Goal: Task Accomplishment & Management: Check status

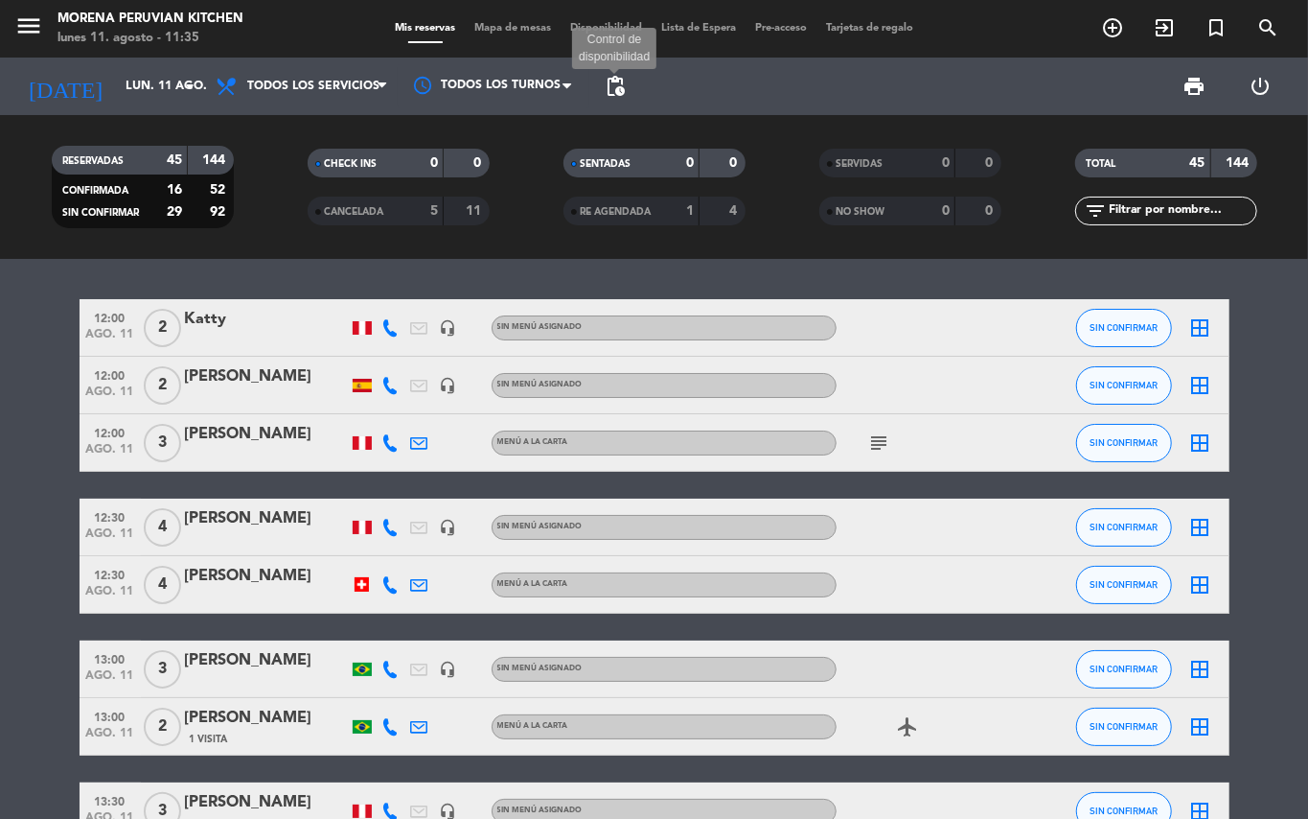
click at [626, 86] on span "pending_actions" at bounding box center [615, 86] width 23 height 23
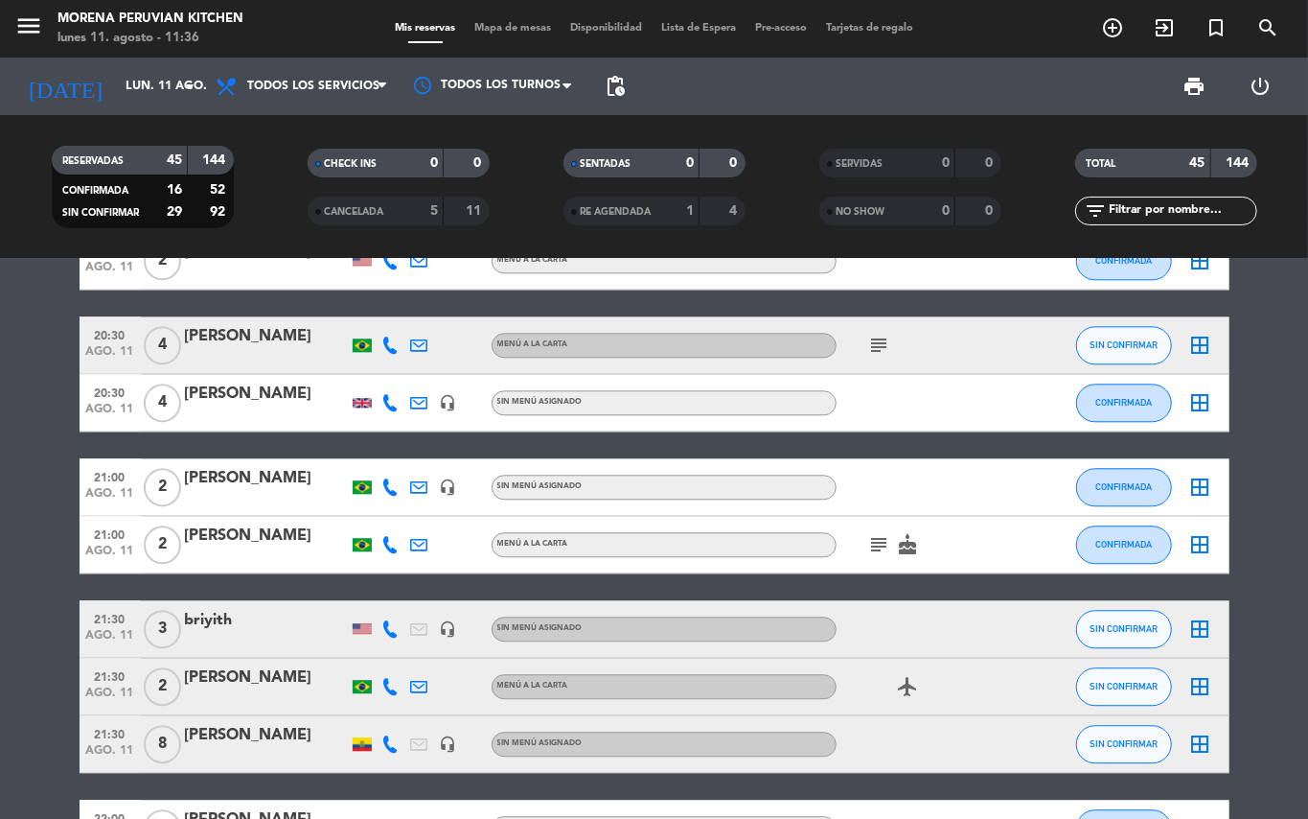
scroll to position [2555, 0]
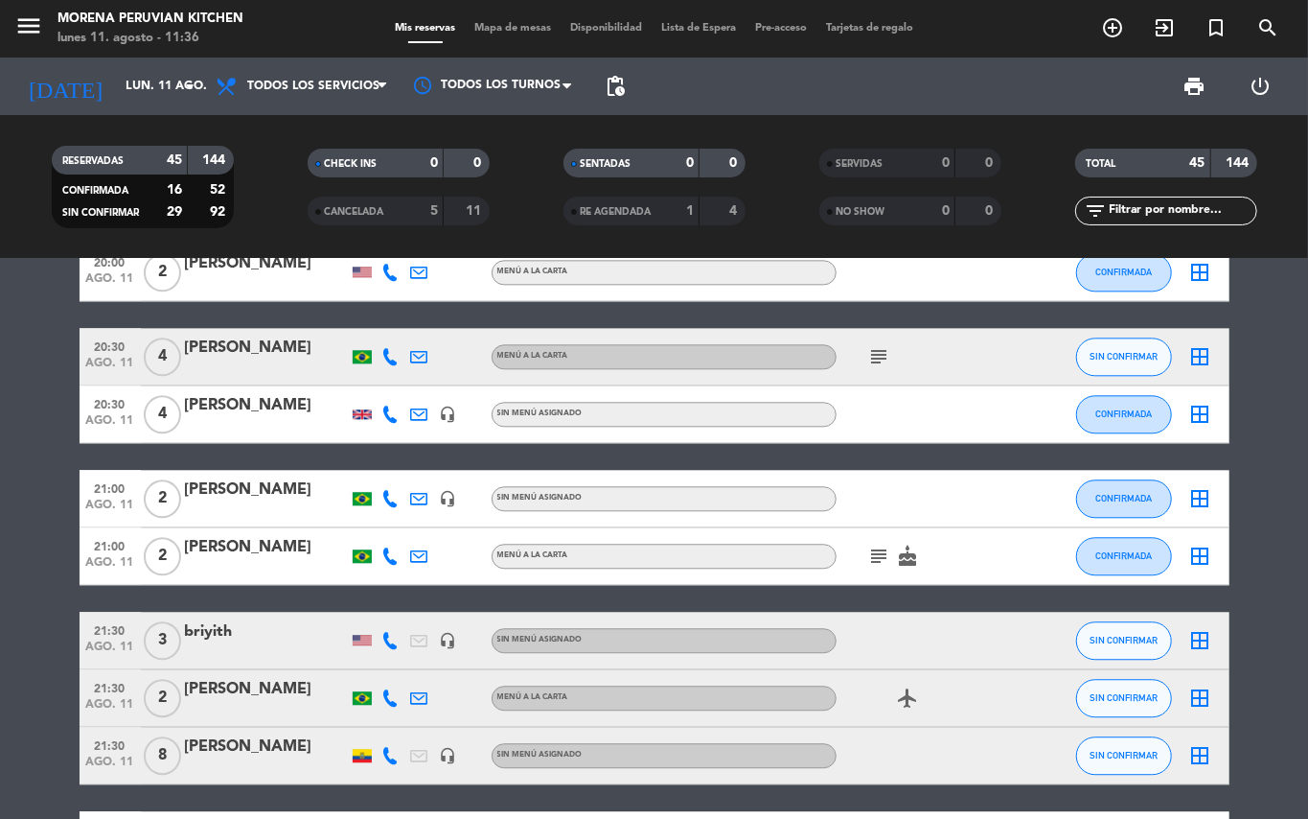
click at [875, 562] on icon "subject" at bounding box center [879, 555] width 23 height 23
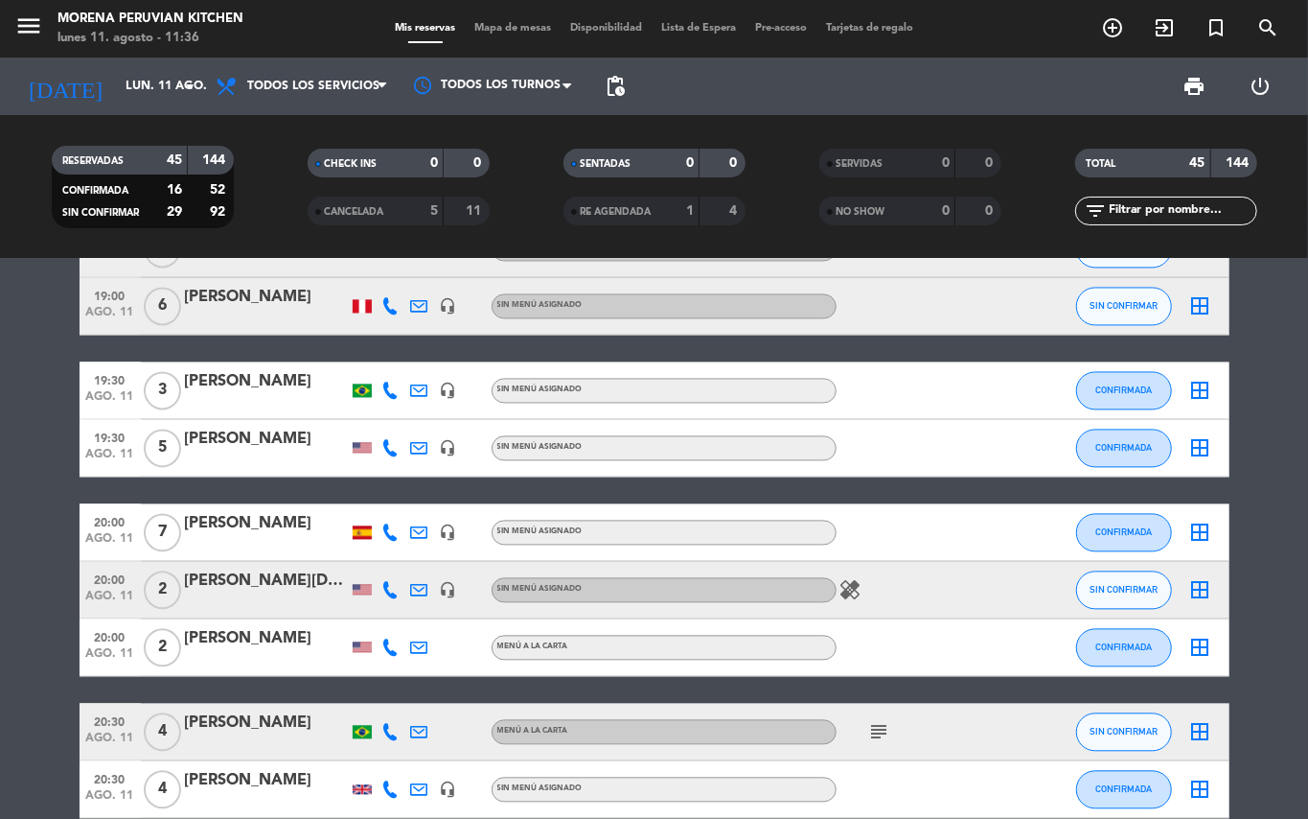
scroll to position [2172, 0]
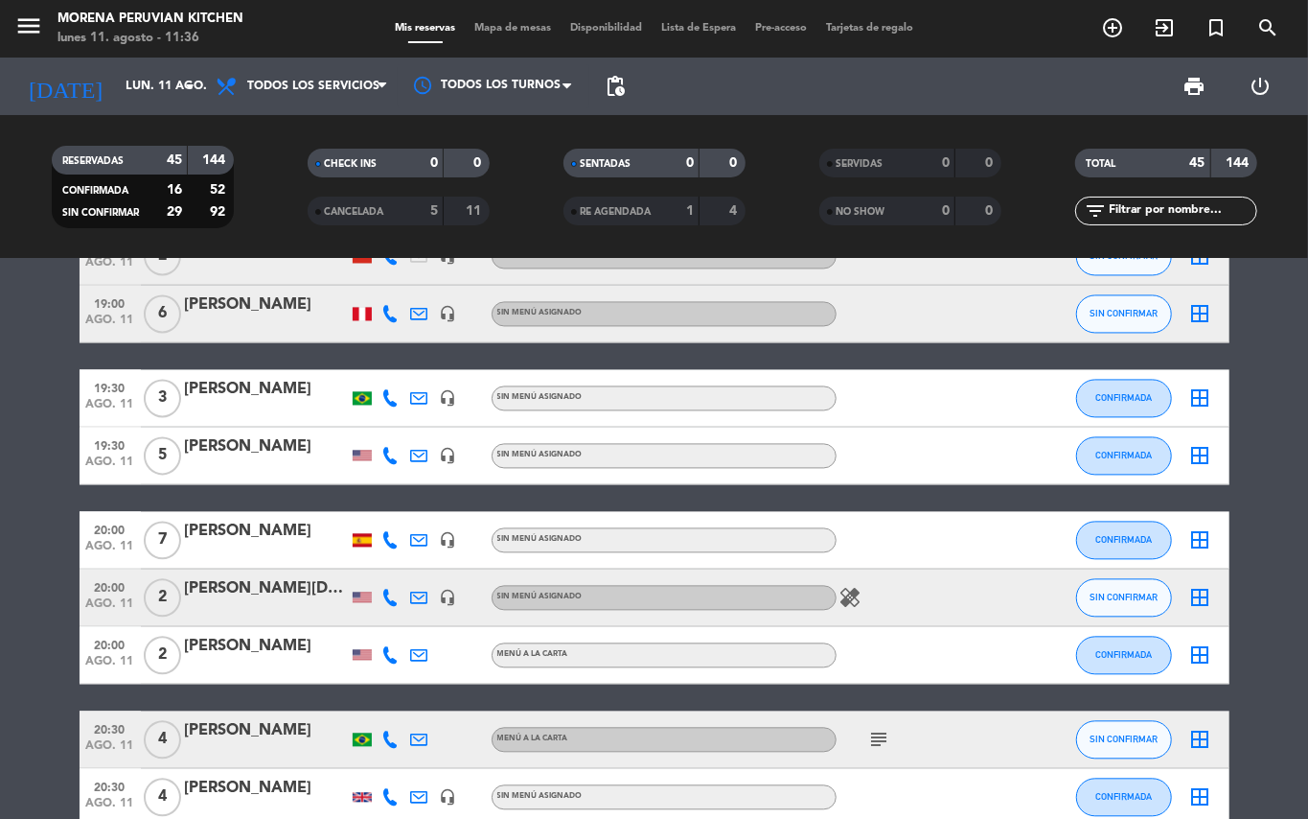
click at [894, 730] on div "subject" at bounding box center [923, 739] width 173 height 57
click at [888, 736] on icon "subject" at bounding box center [879, 739] width 23 height 23
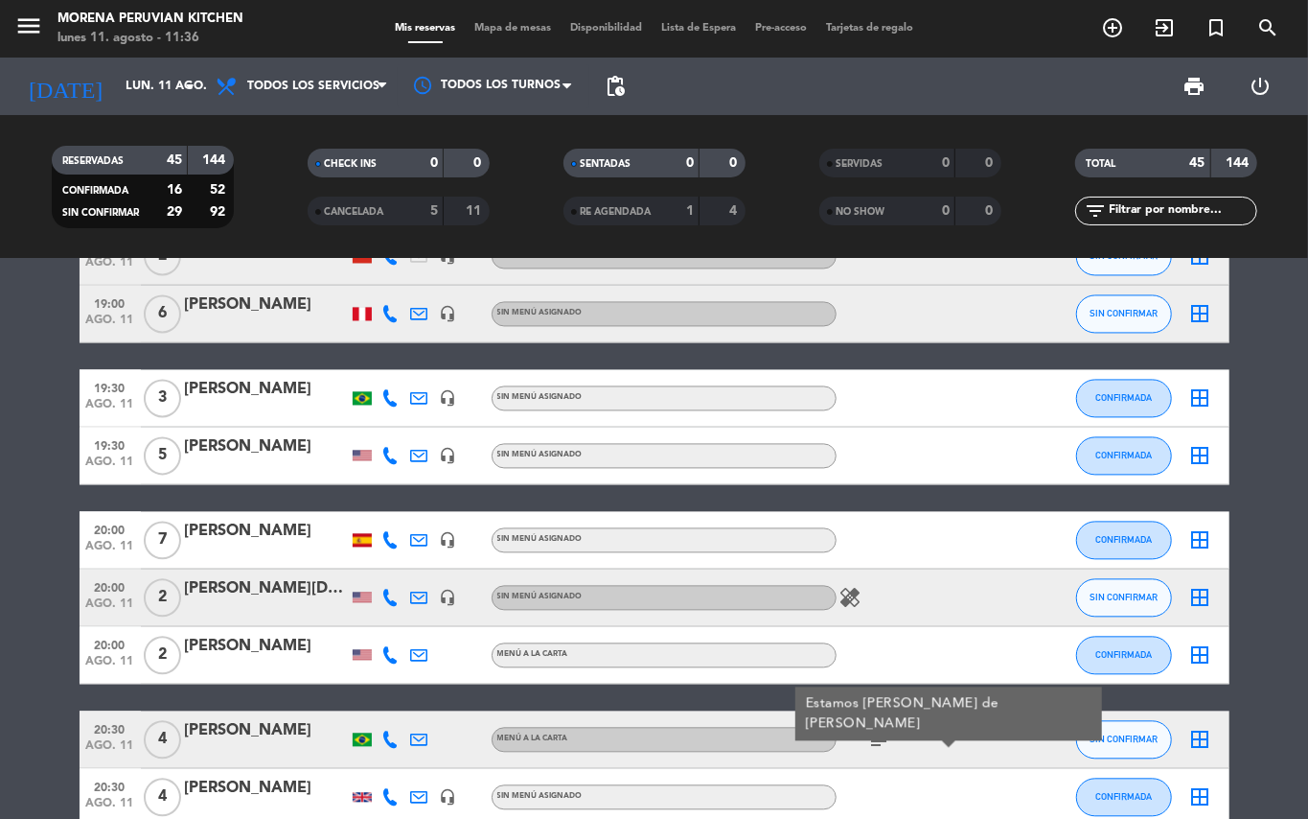
click at [857, 594] on icon "healing" at bounding box center [851, 598] width 23 height 23
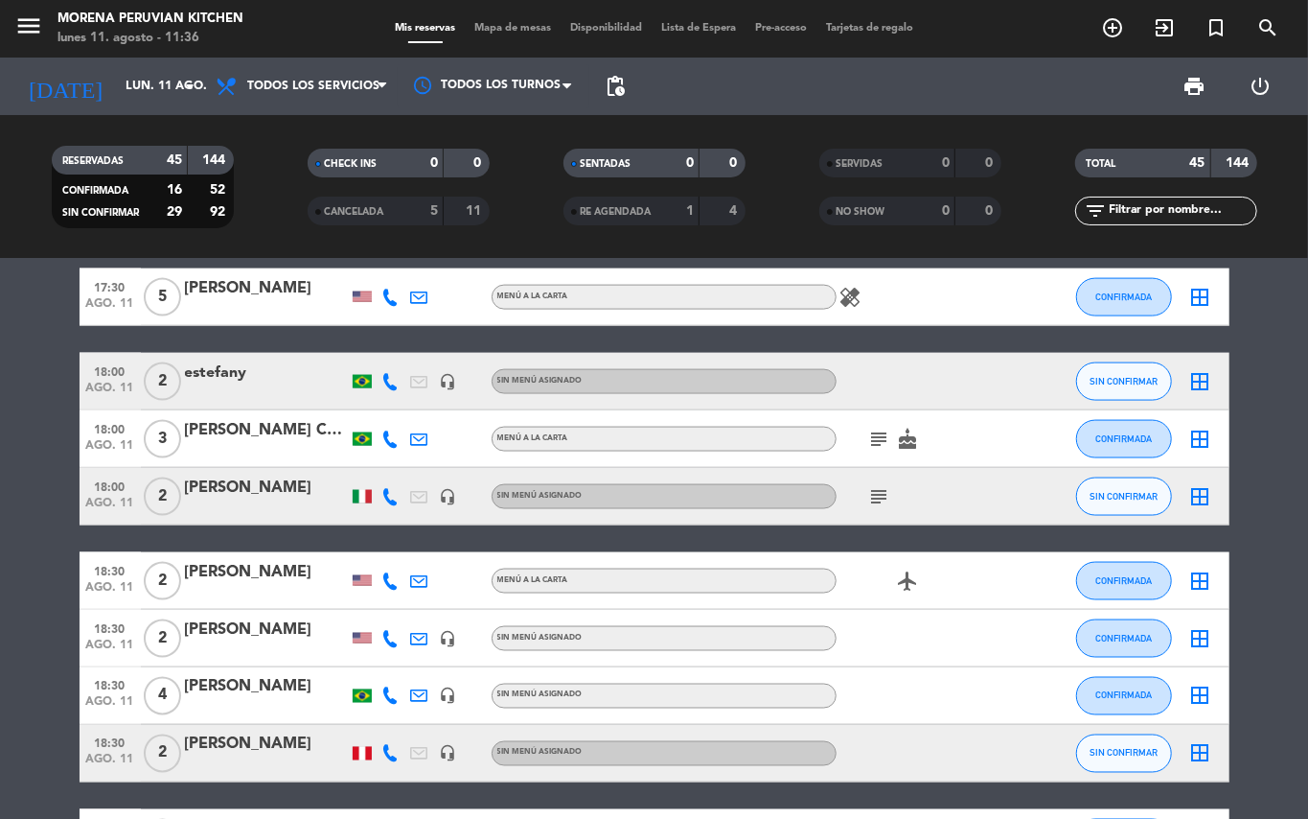
scroll to position [1405, 0]
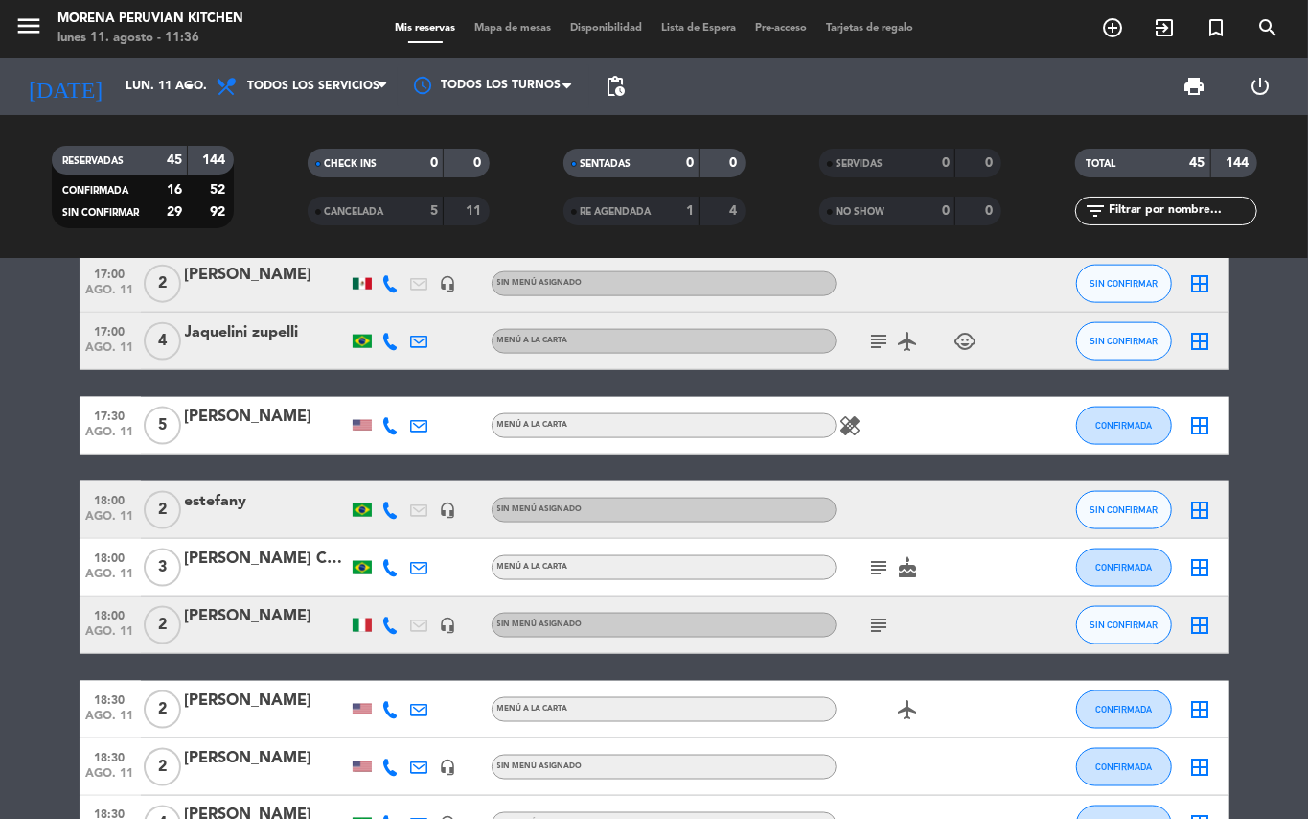
click at [887, 560] on icon "subject" at bounding box center [879, 567] width 23 height 23
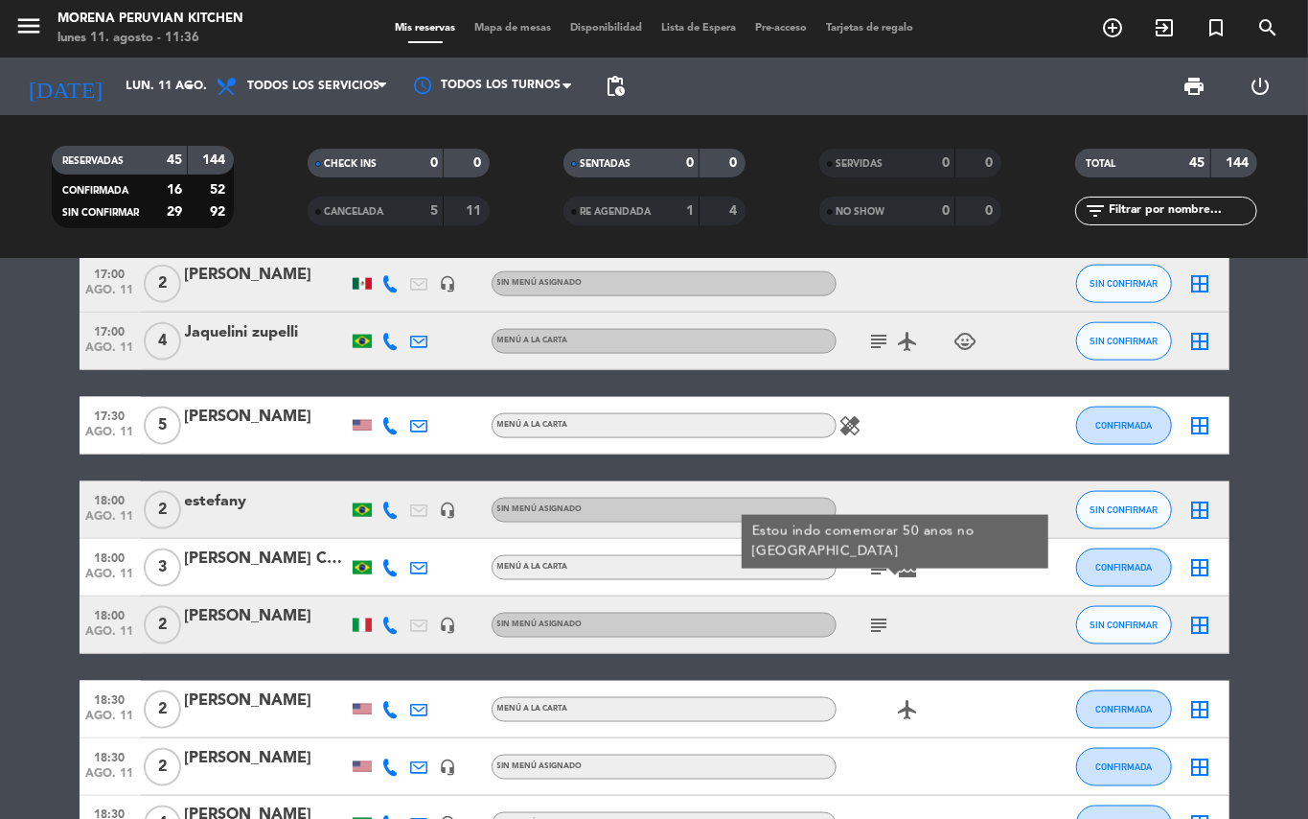
click at [878, 621] on icon "subject" at bounding box center [879, 624] width 23 height 23
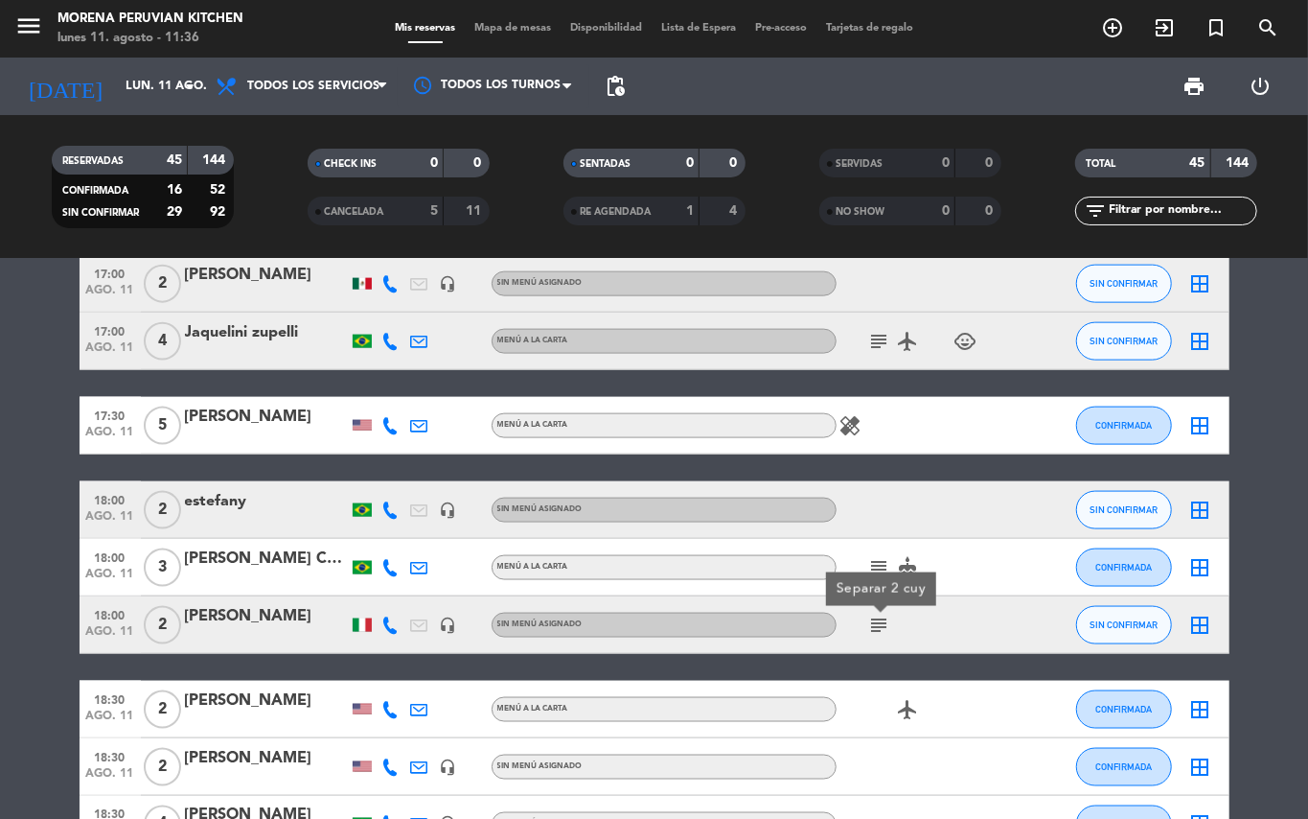
click at [849, 415] on icon "healing" at bounding box center [851, 425] width 23 height 23
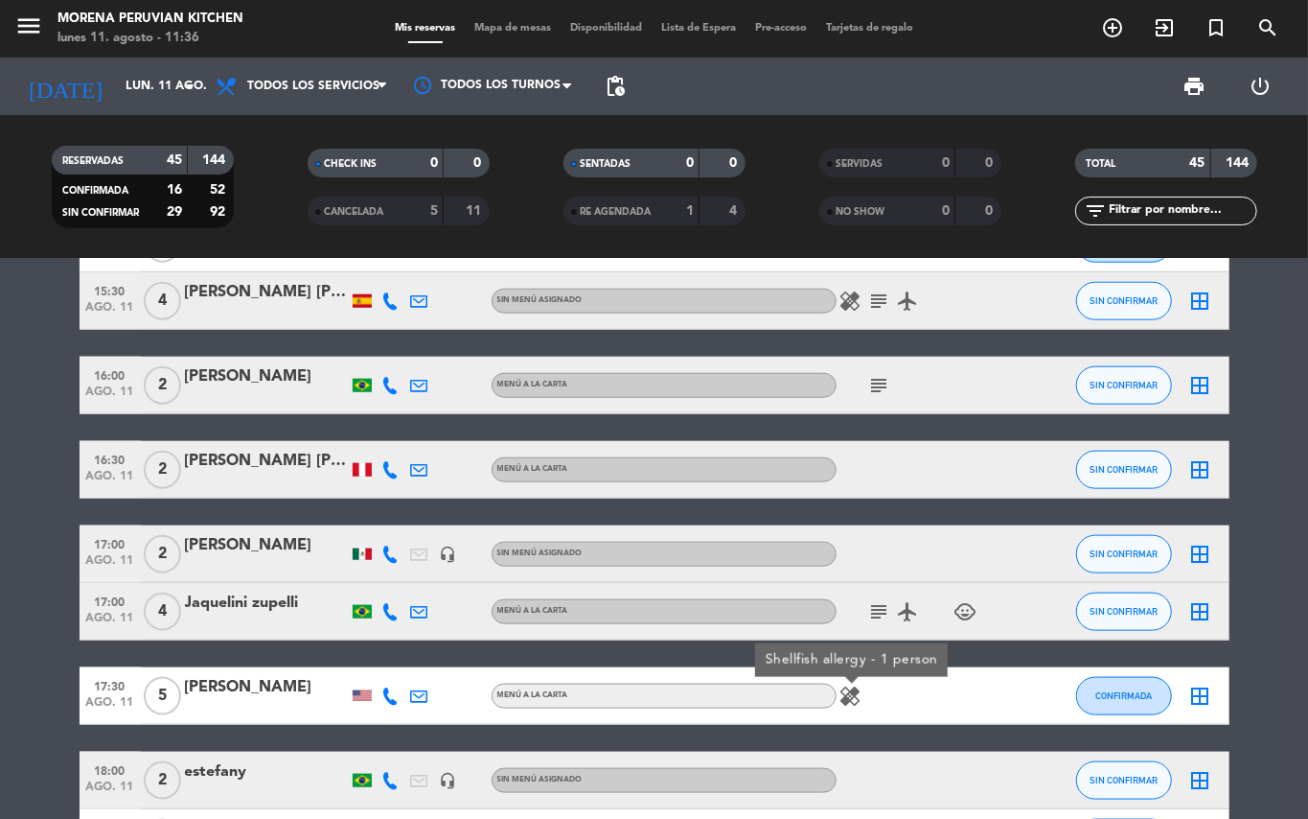
scroll to position [1022, 0]
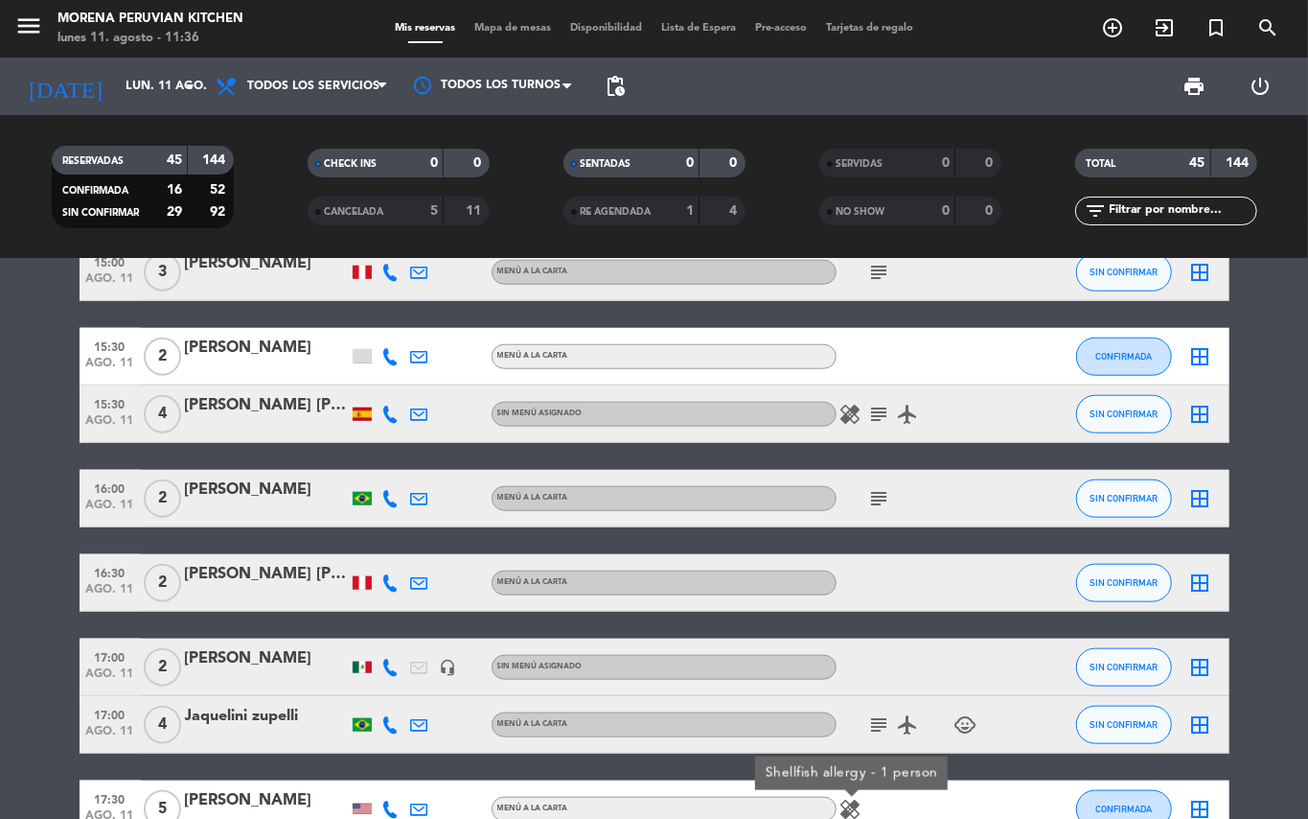
click at [871, 497] on icon "subject" at bounding box center [879, 498] width 23 height 23
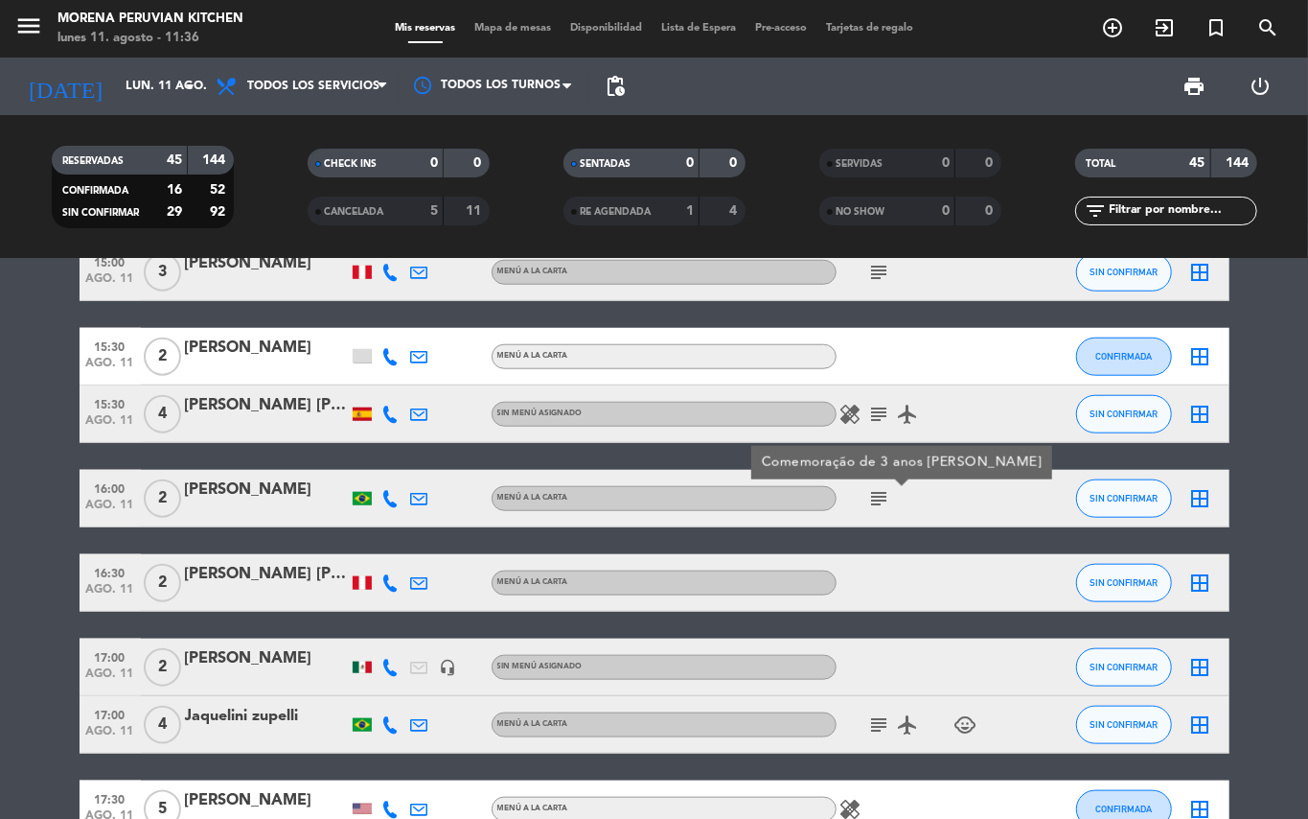
scroll to position [767, 0]
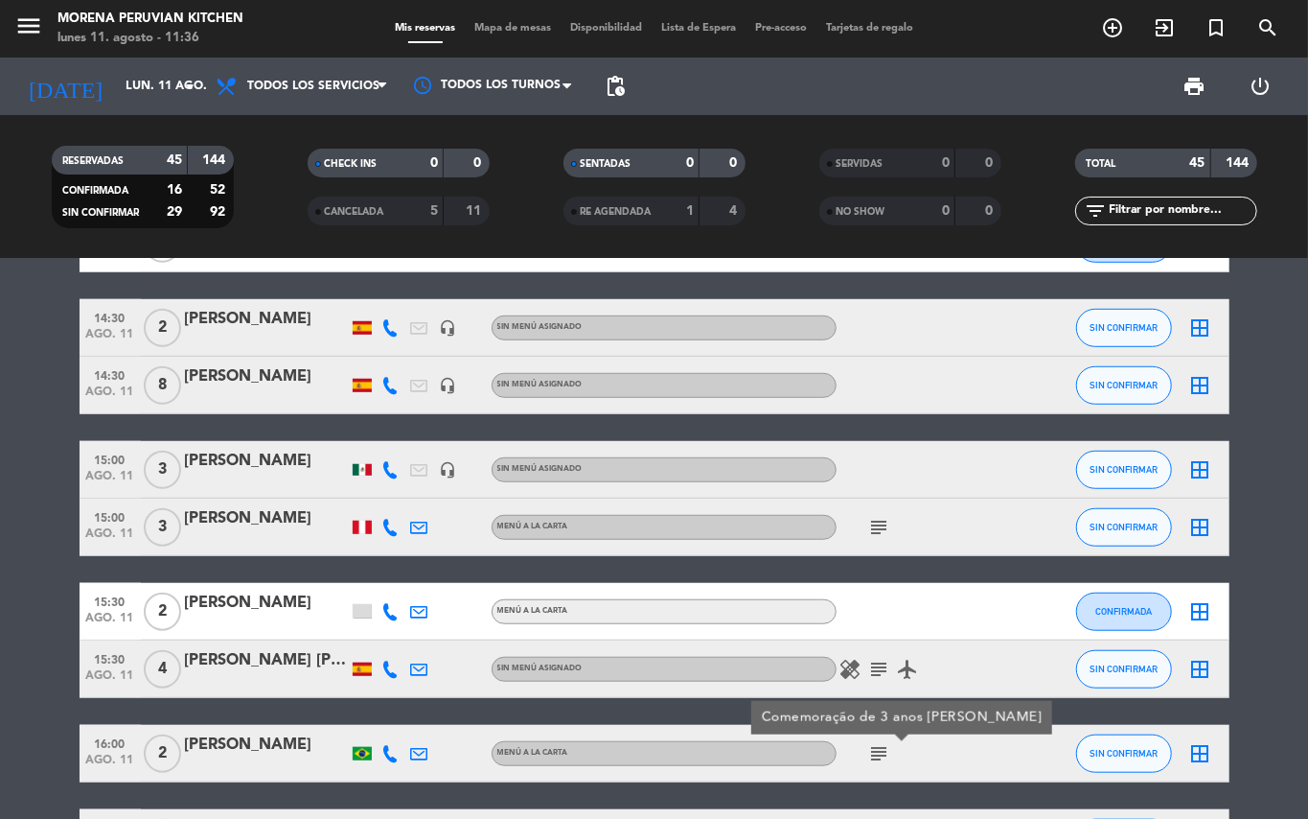
click at [874, 679] on icon "subject" at bounding box center [879, 669] width 23 height 23
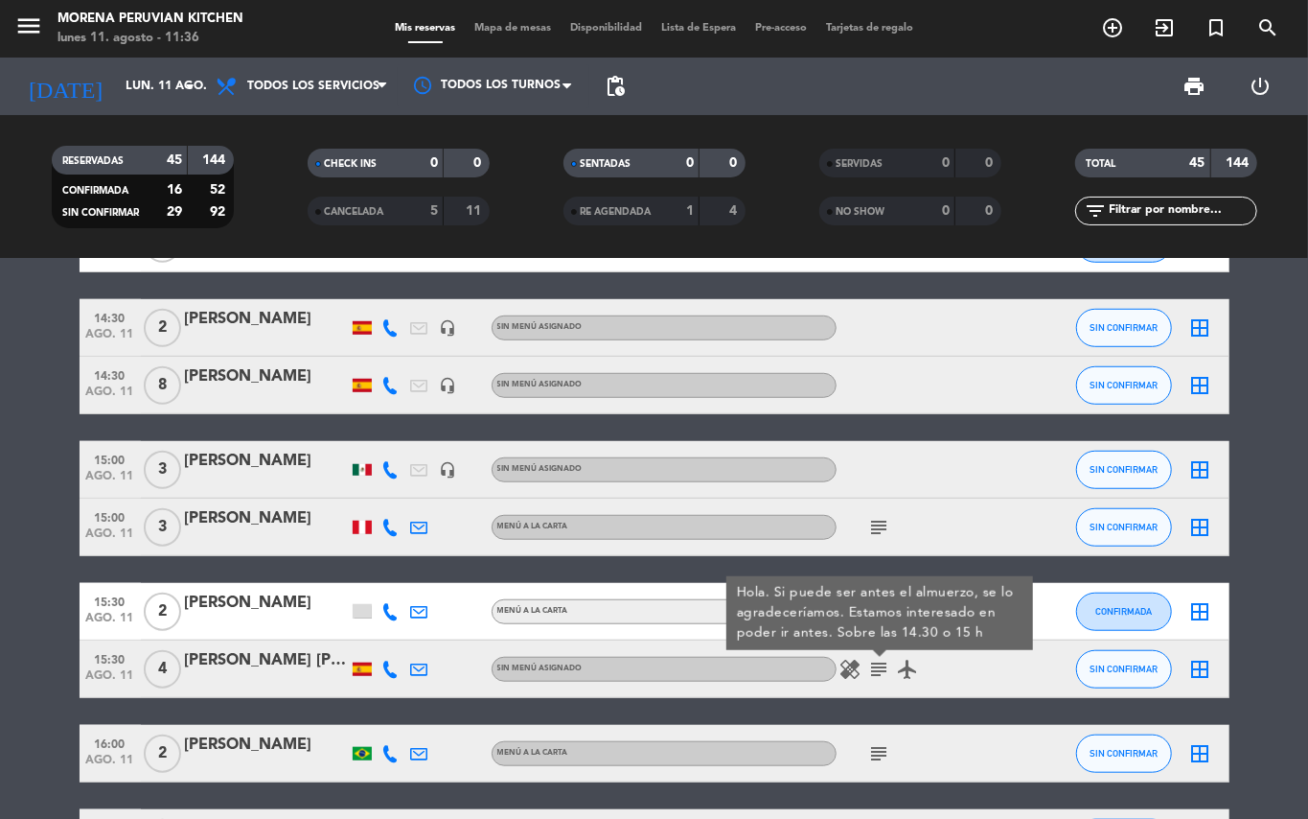
click at [855, 671] on icon "healing" at bounding box center [851, 669] width 23 height 23
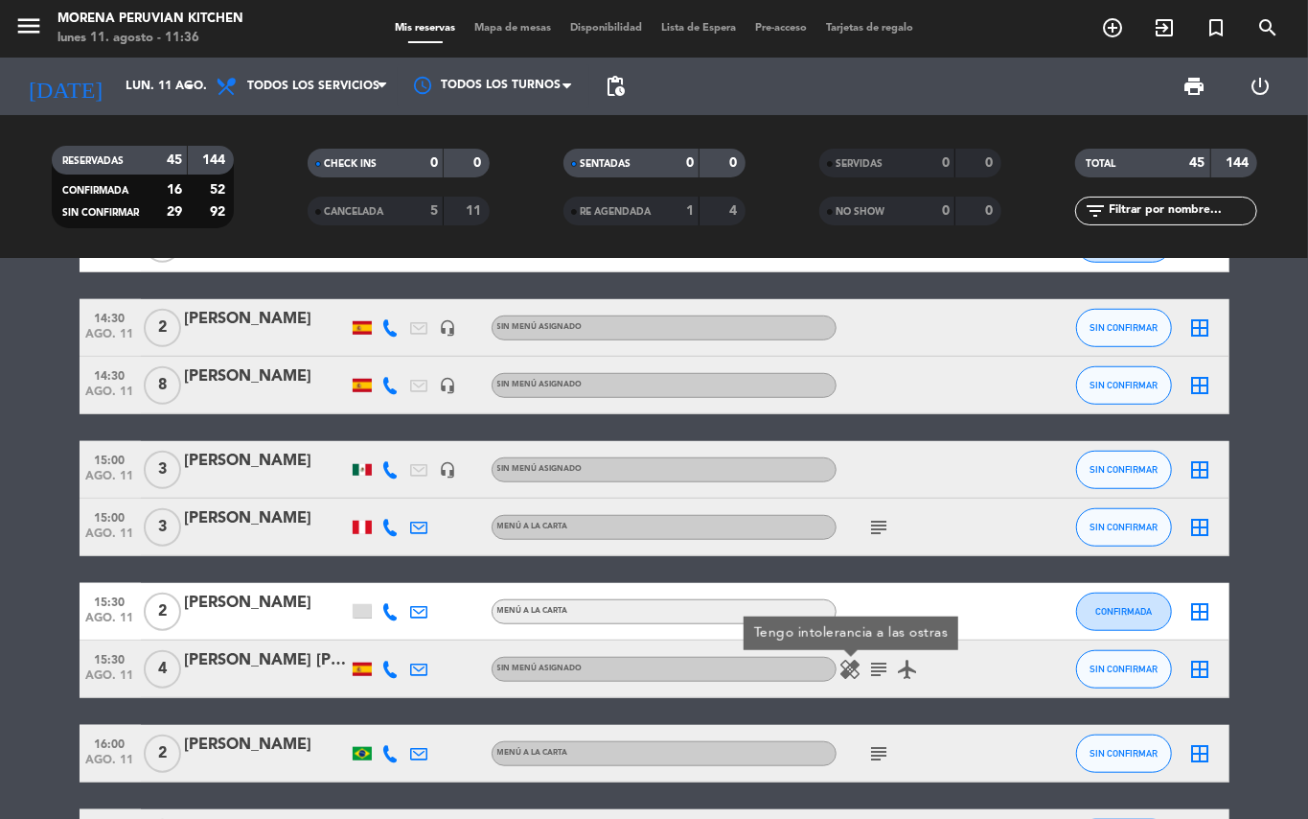
click at [884, 527] on icon "subject" at bounding box center [879, 527] width 23 height 23
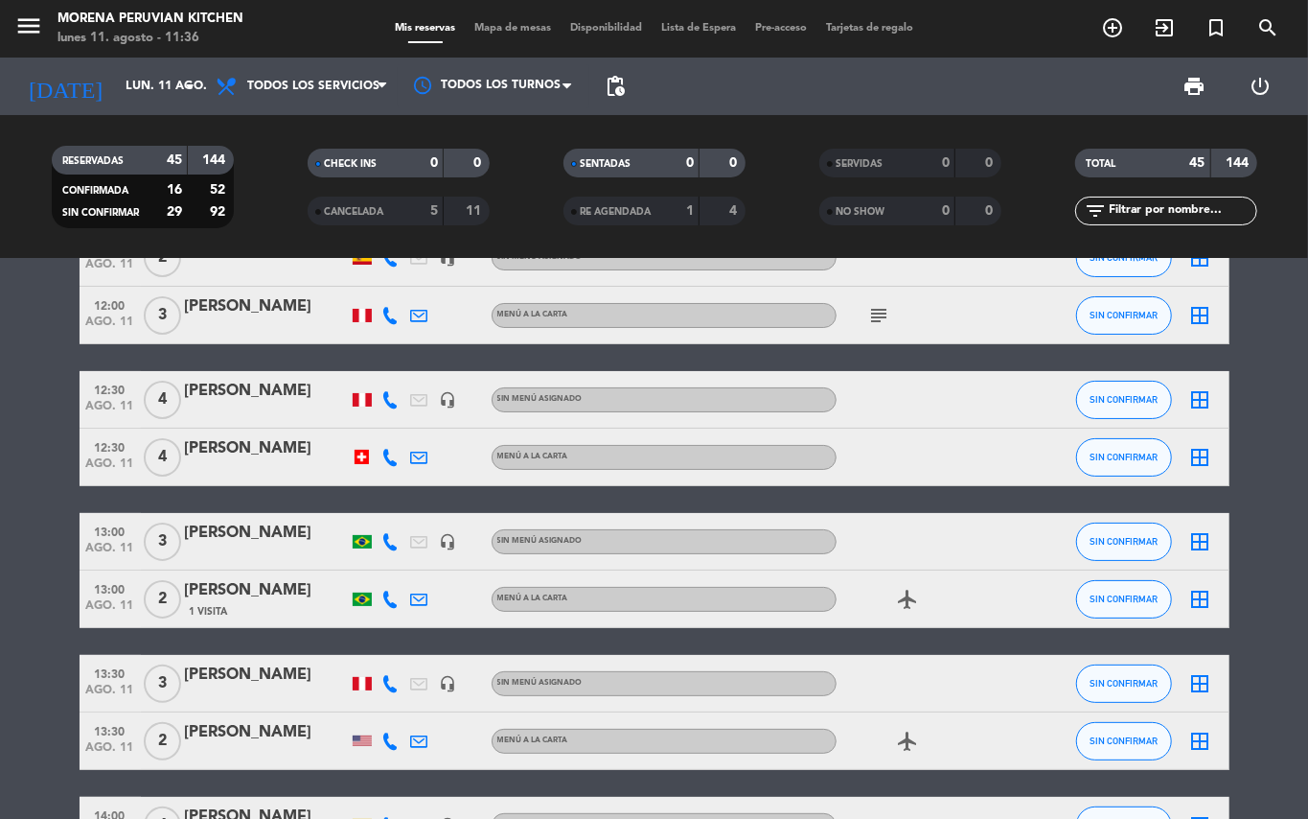
scroll to position [0, 0]
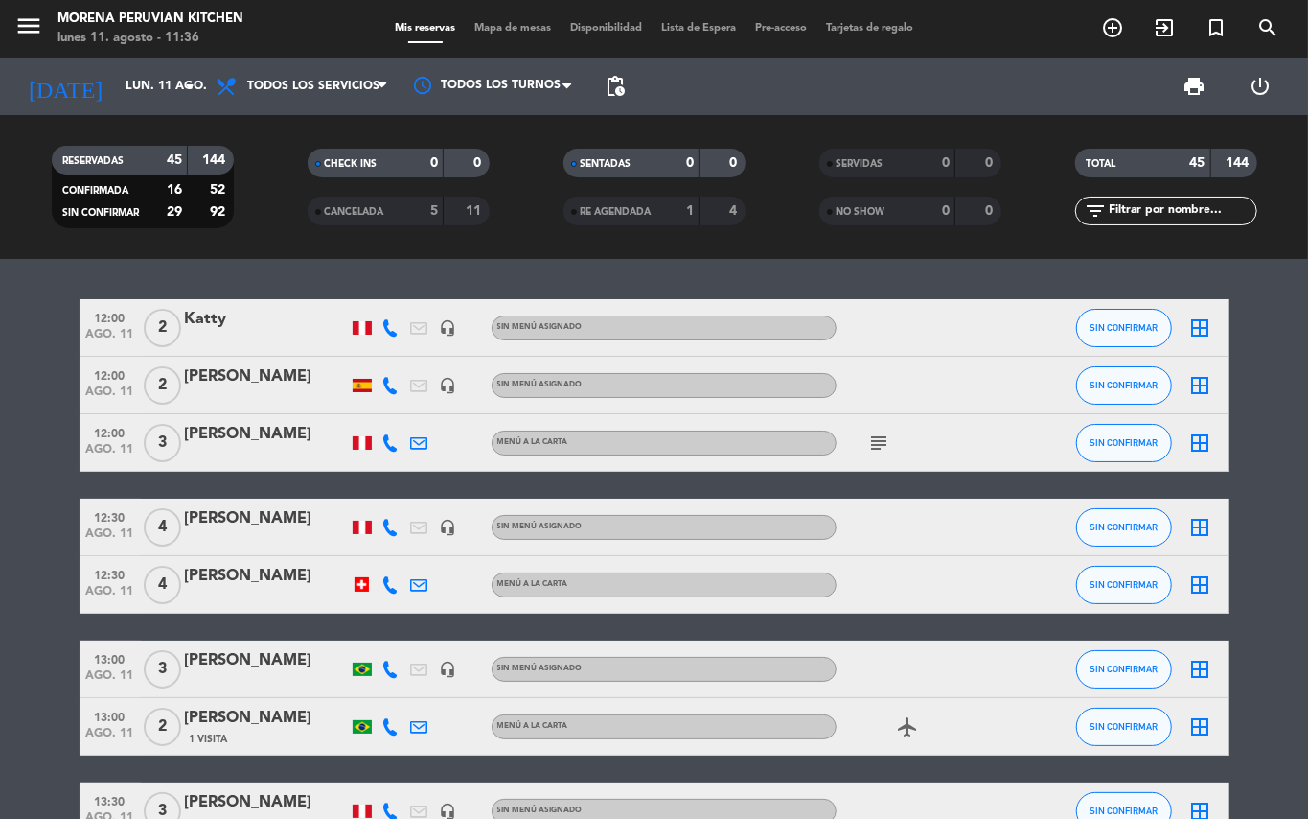
click at [882, 439] on icon "subject" at bounding box center [879, 442] width 23 height 23
